Goal: Check status: Check status

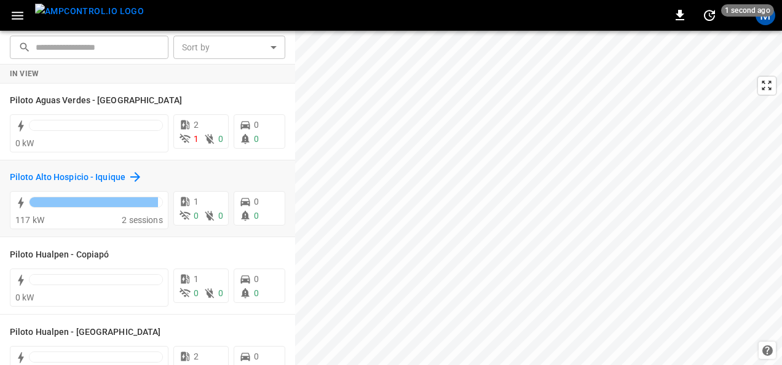
click at [107, 179] on h6 "Piloto Alto Hospicio - Iquique" at bounding box center [68, 178] width 116 height 14
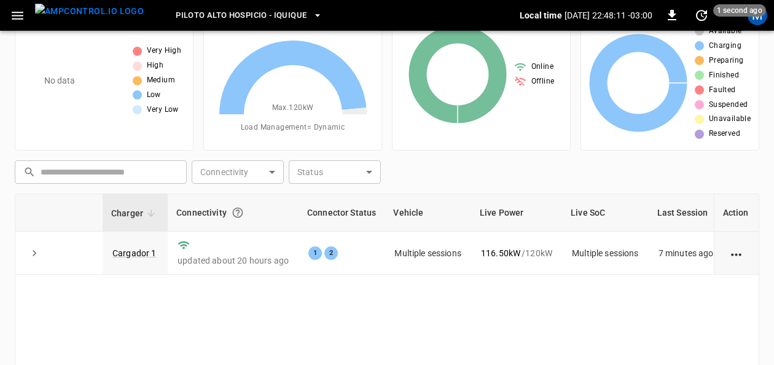
scroll to position [57, 0]
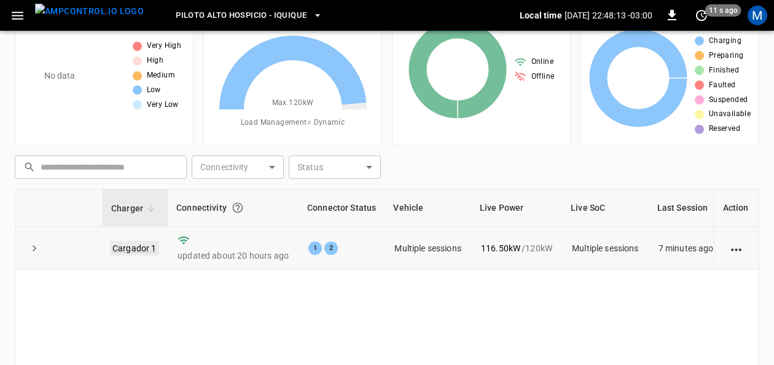
click at [149, 245] on link "Cargador 1" at bounding box center [134, 248] width 49 height 15
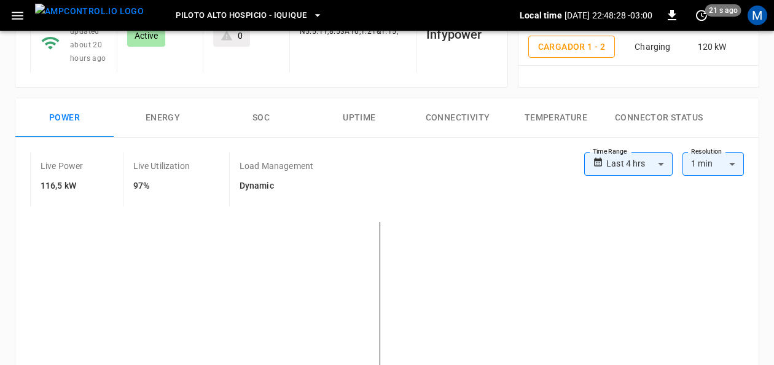
scroll to position [140, 0]
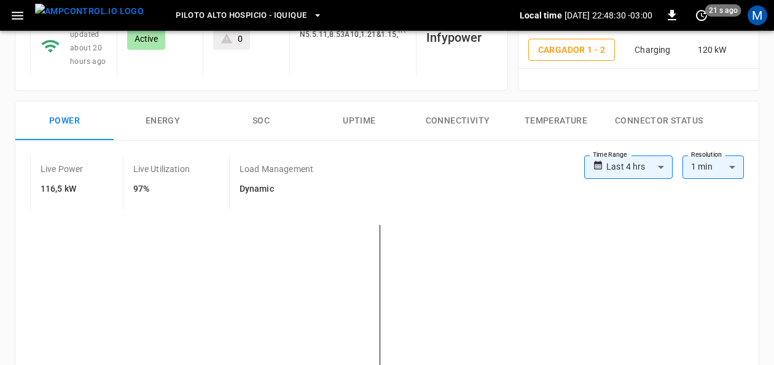
click at [258, 119] on button "SOC" at bounding box center [261, 120] width 98 height 39
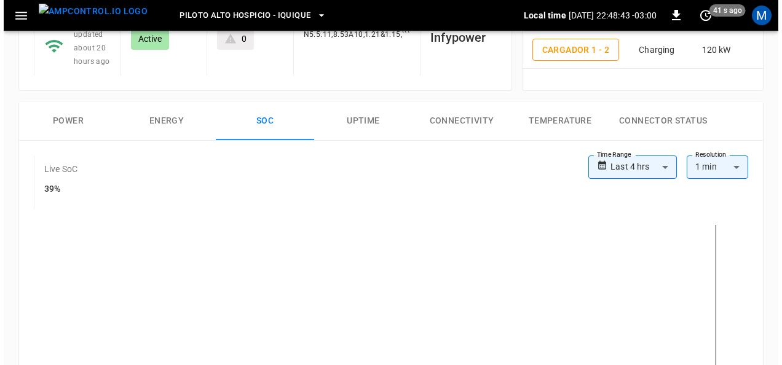
scroll to position [30, 0]
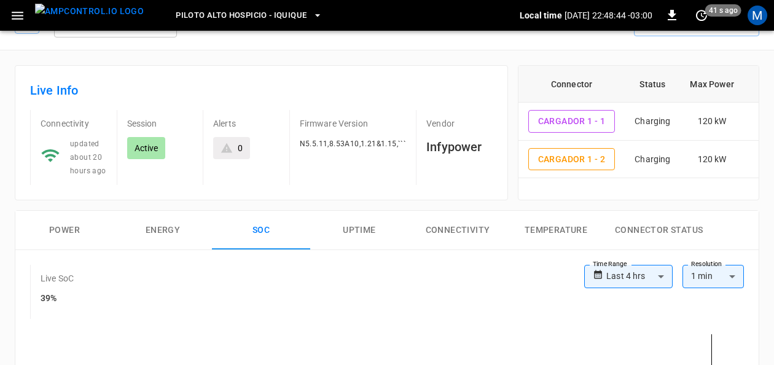
click at [286, 14] on button "Piloto Alto Hospicio - Iquique" at bounding box center [249, 16] width 157 height 24
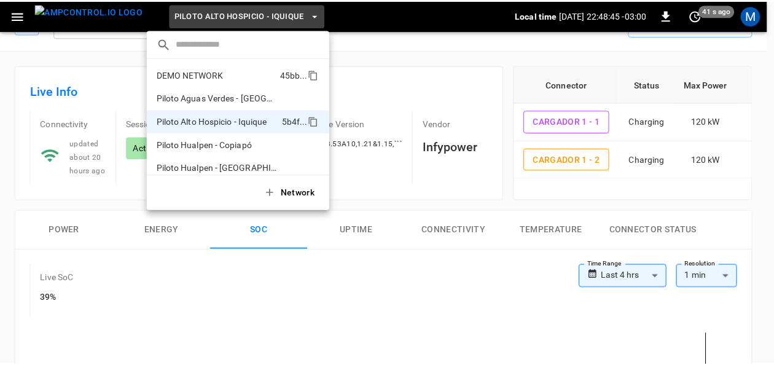
scroll to position [10, 0]
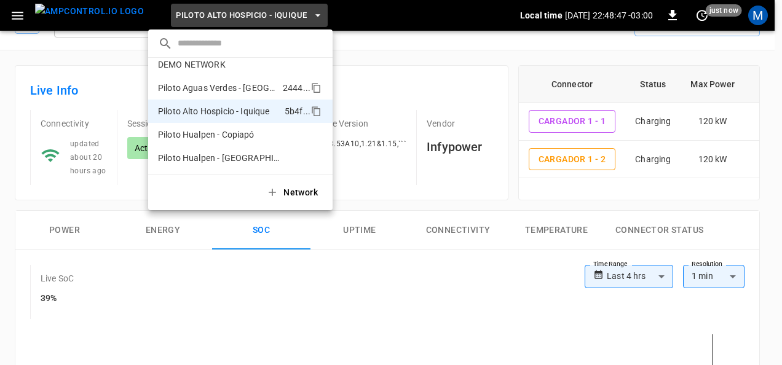
click at [244, 82] on p "Piloto Aguas Verdes - Antofagasta" at bounding box center [218, 88] width 120 height 12
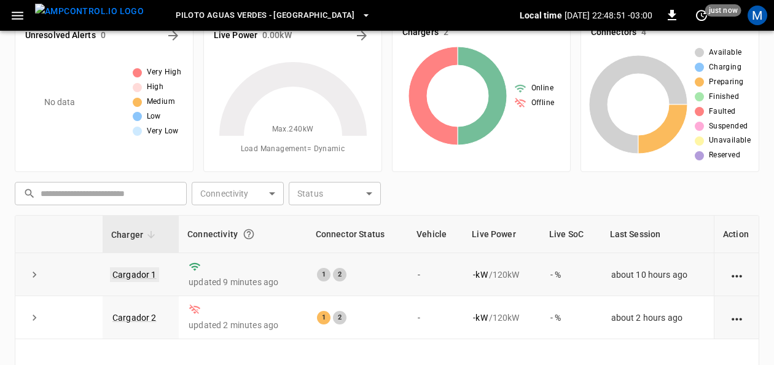
click at [145, 270] on link "Cargador 1" at bounding box center [134, 274] width 49 height 15
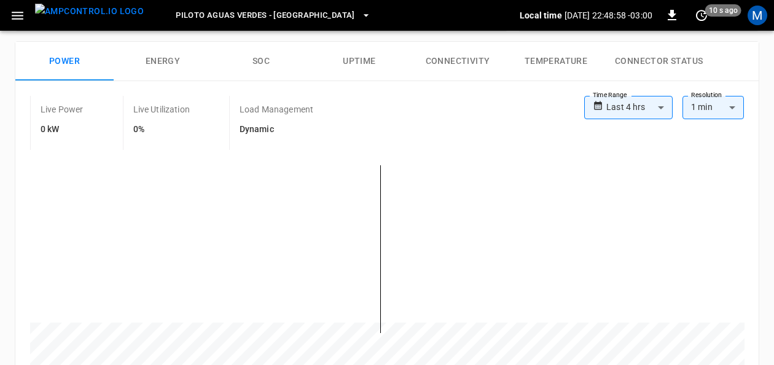
scroll to position [181, 0]
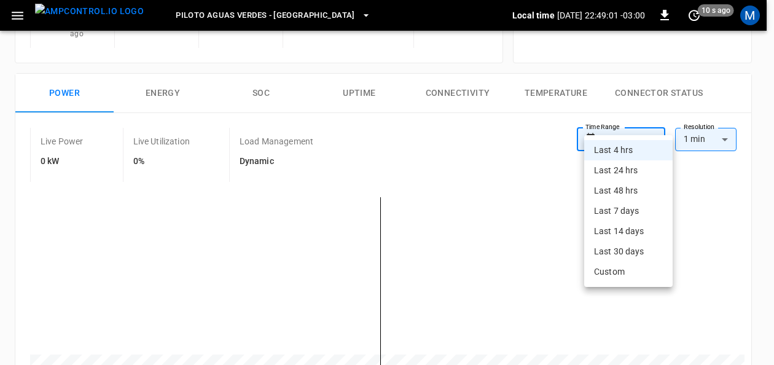
click at [636, 130] on body "**********" at bounding box center [387, 370] width 774 height 1103
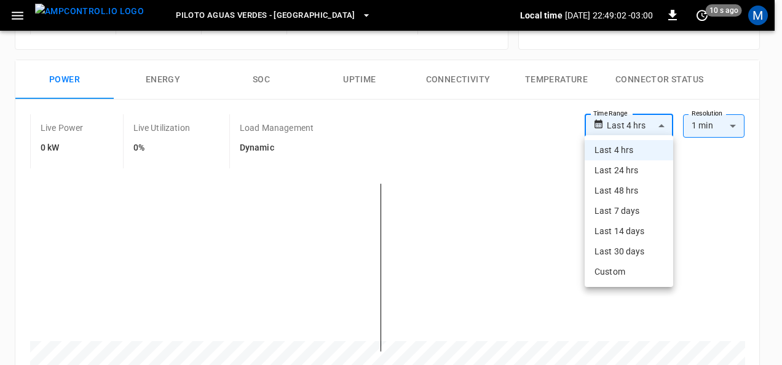
click at [636, 170] on li "Last 24 hrs" at bounding box center [629, 170] width 89 height 20
type input "**********"
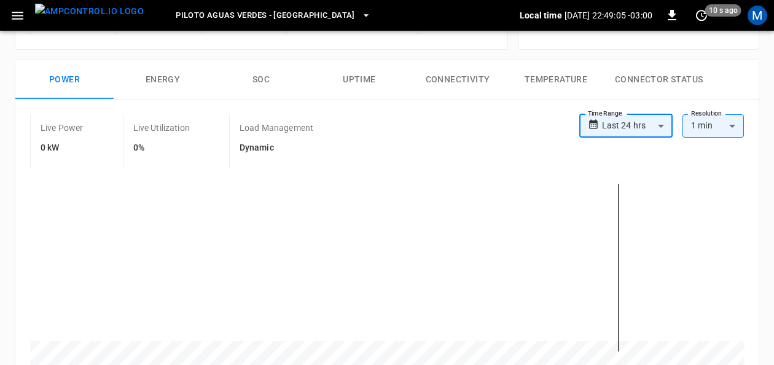
click at [262, 74] on button "SOC" at bounding box center [261, 79] width 98 height 39
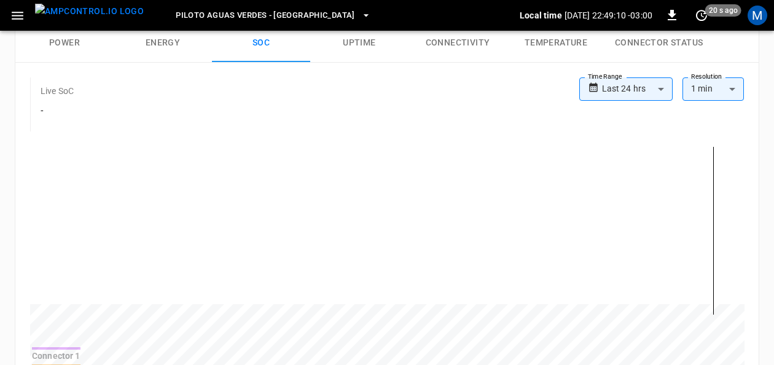
scroll to position [219, 0]
click at [55, 36] on button "Power" at bounding box center [64, 41] width 98 height 39
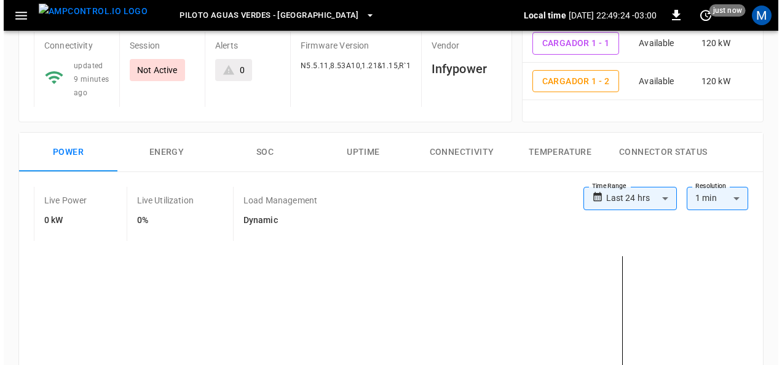
scroll to position [0, 0]
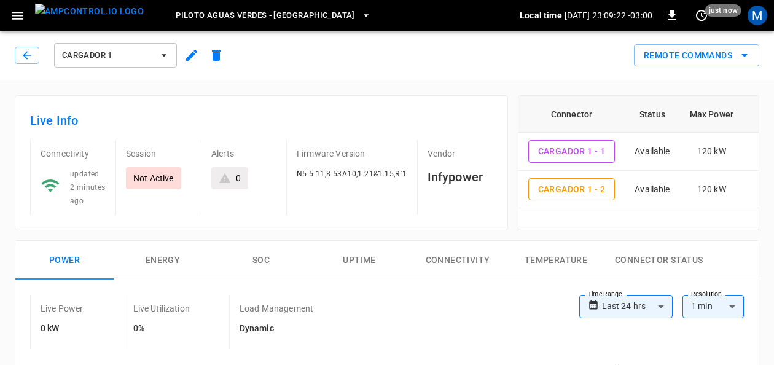
click at [12, 10] on icon "button" at bounding box center [17, 15] width 15 height 15
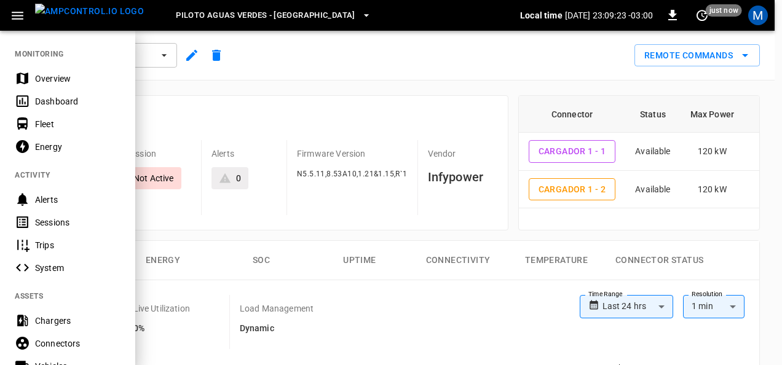
click at [49, 74] on div "Overview" at bounding box center [77, 79] width 85 height 12
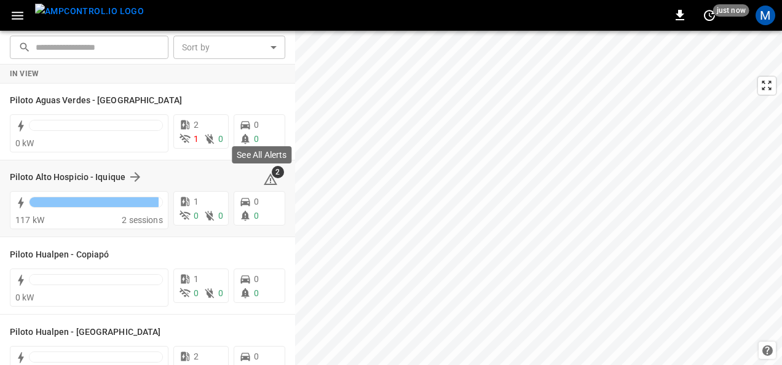
click at [272, 177] on span "2" at bounding box center [278, 172] width 12 height 12
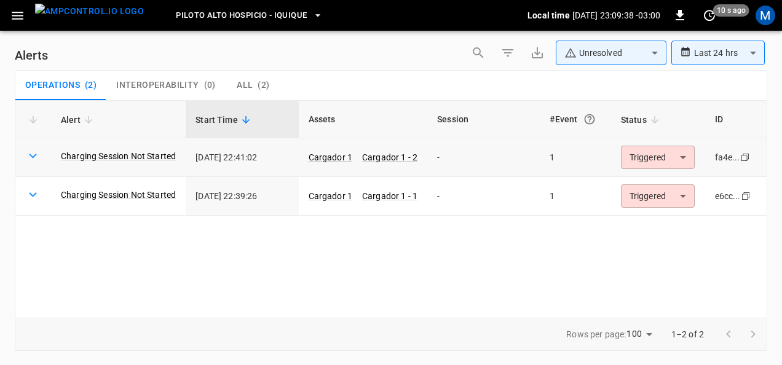
click at [683, 161] on body "**********" at bounding box center [391, 180] width 782 height 361
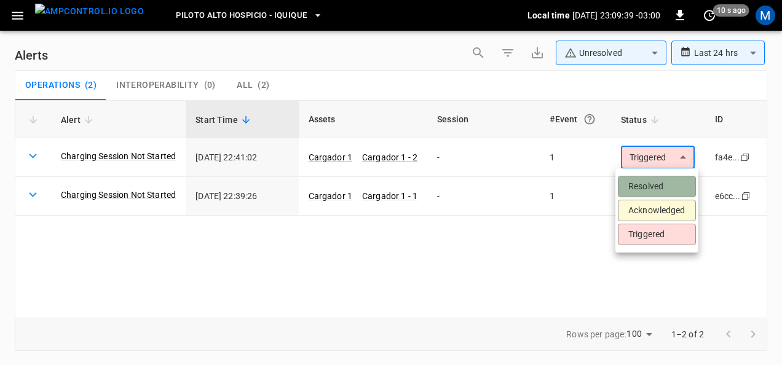
click at [665, 192] on li "Resolved" at bounding box center [657, 187] width 78 height 22
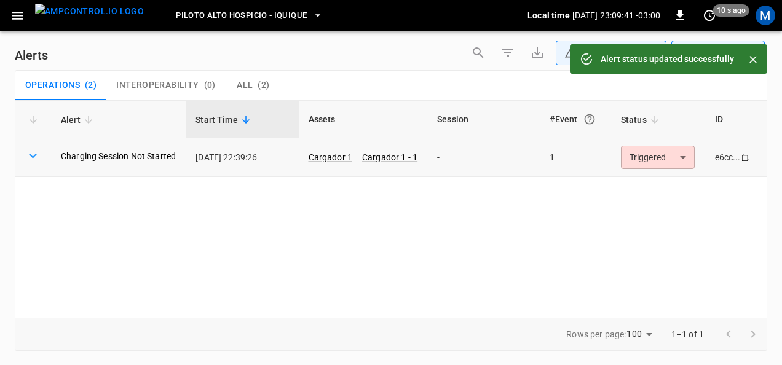
click at [686, 155] on body "**********" at bounding box center [391, 180] width 782 height 361
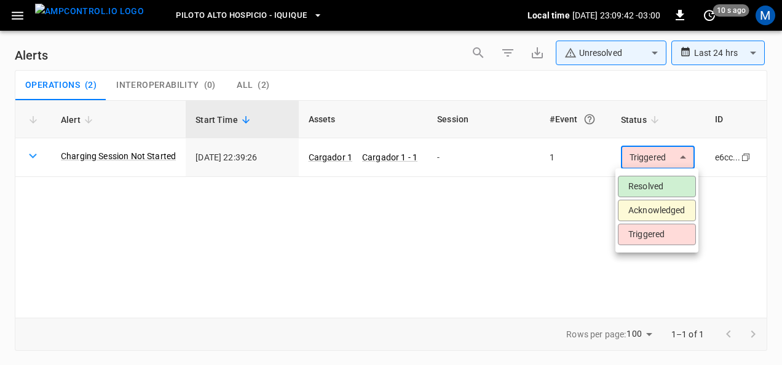
click at [658, 180] on li "Resolved" at bounding box center [657, 187] width 78 height 22
